Goal: Task Accomplishment & Management: Use online tool/utility

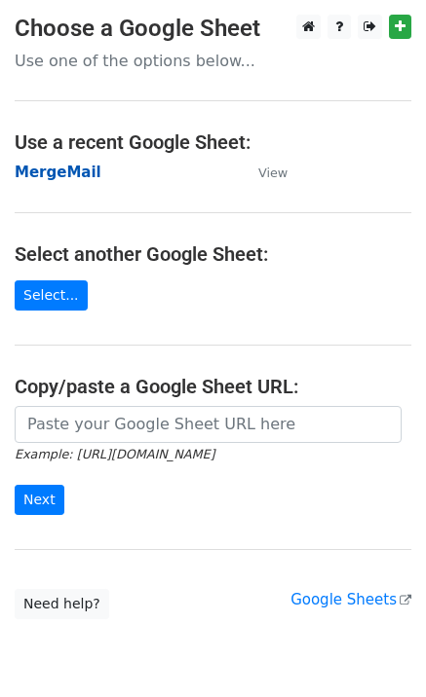
click at [42, 172] on strong "MergeMail" at bounding box center [58, 173] width 87 height 18
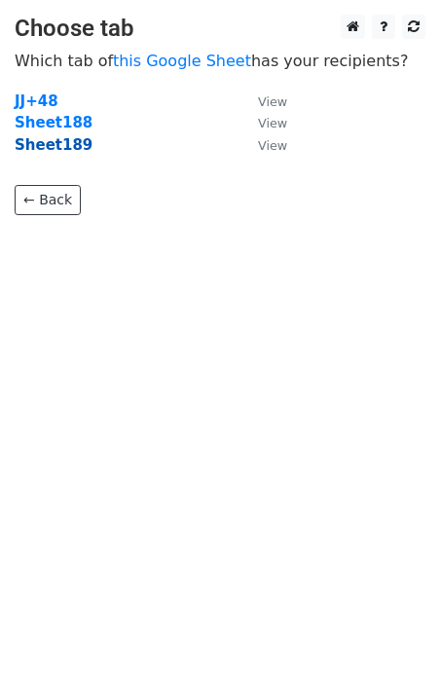
click at [66, 151] on strong "Sheet189" at bounding box center [54, 145] width 78 height 18
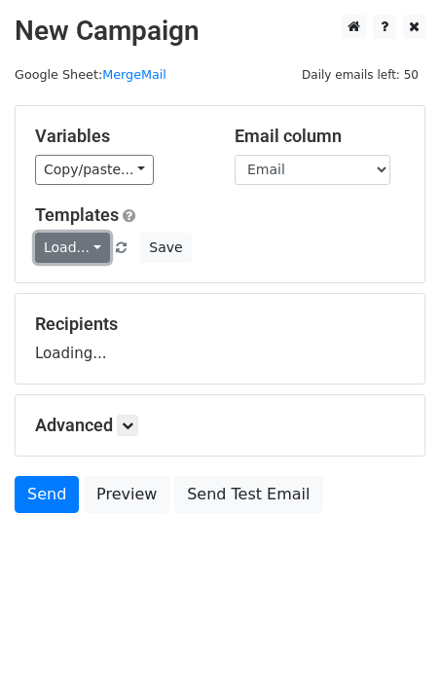
click at [75, 242] on link "Load..." at bounding box center [72, 248] width 75 height 30
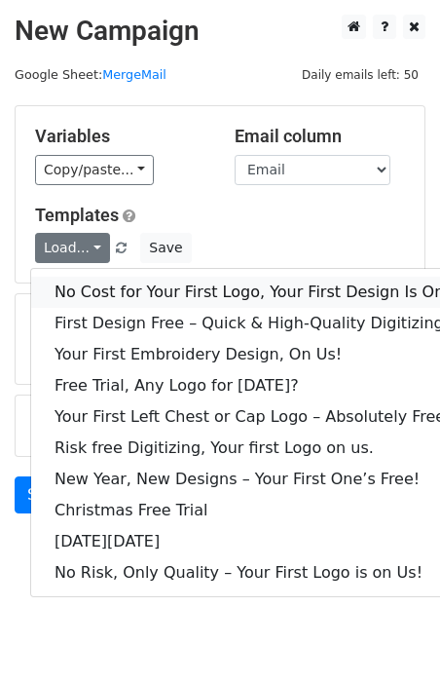
click at [114, 284] on link "No Cost for Your First Logo, Your First Design Is On Us!" at bounding box center [264, 292] width 467 height 31
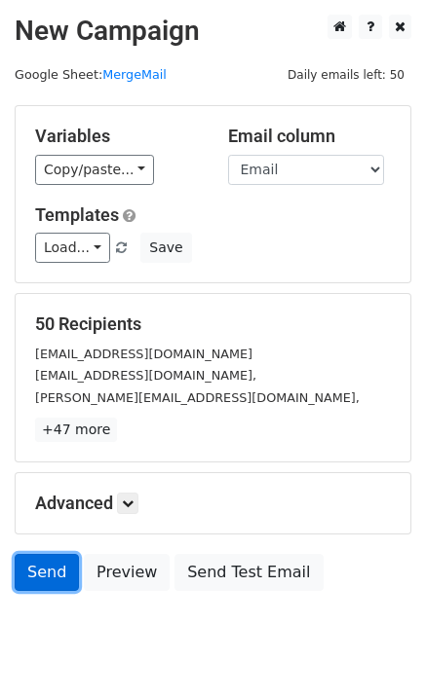
click at [27, 569] on link "Send" at bounding box center [47, 572] width 64 height 37
